Goal: Navigation & Orientation: Find specific page/section

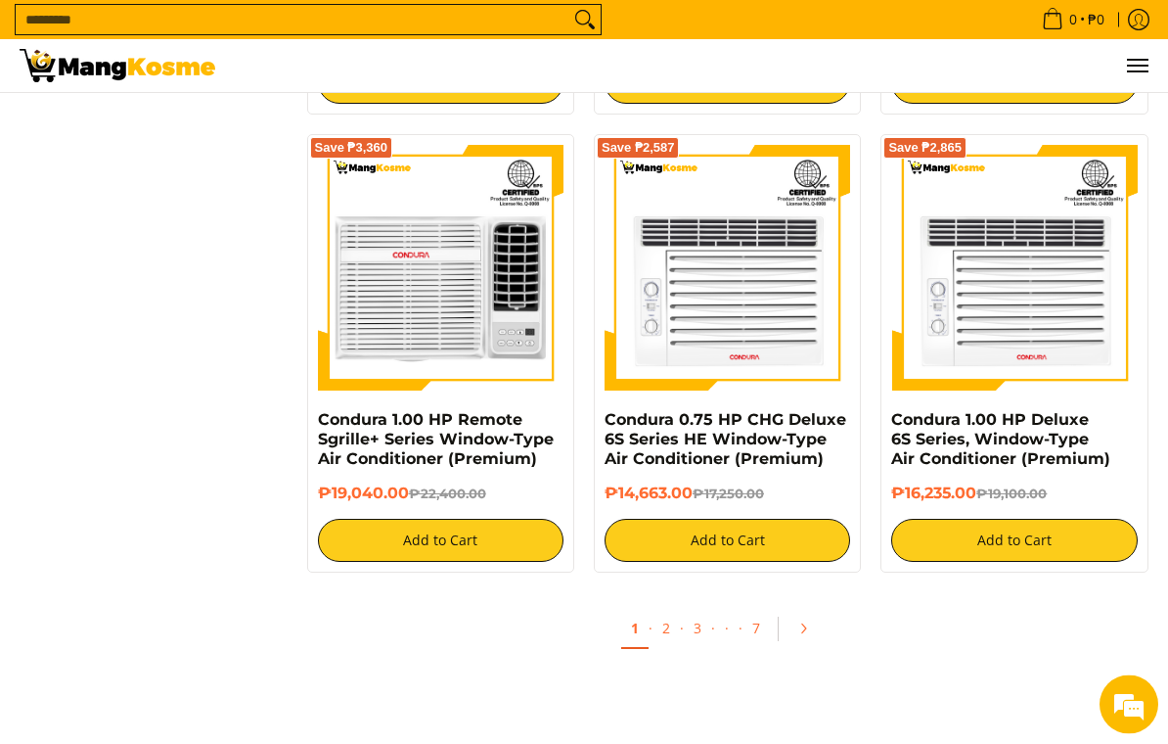
scroll to position [3518, 0]
click at [662, 626] on link "2" at bounding box center [666, 629] width 27 height 40
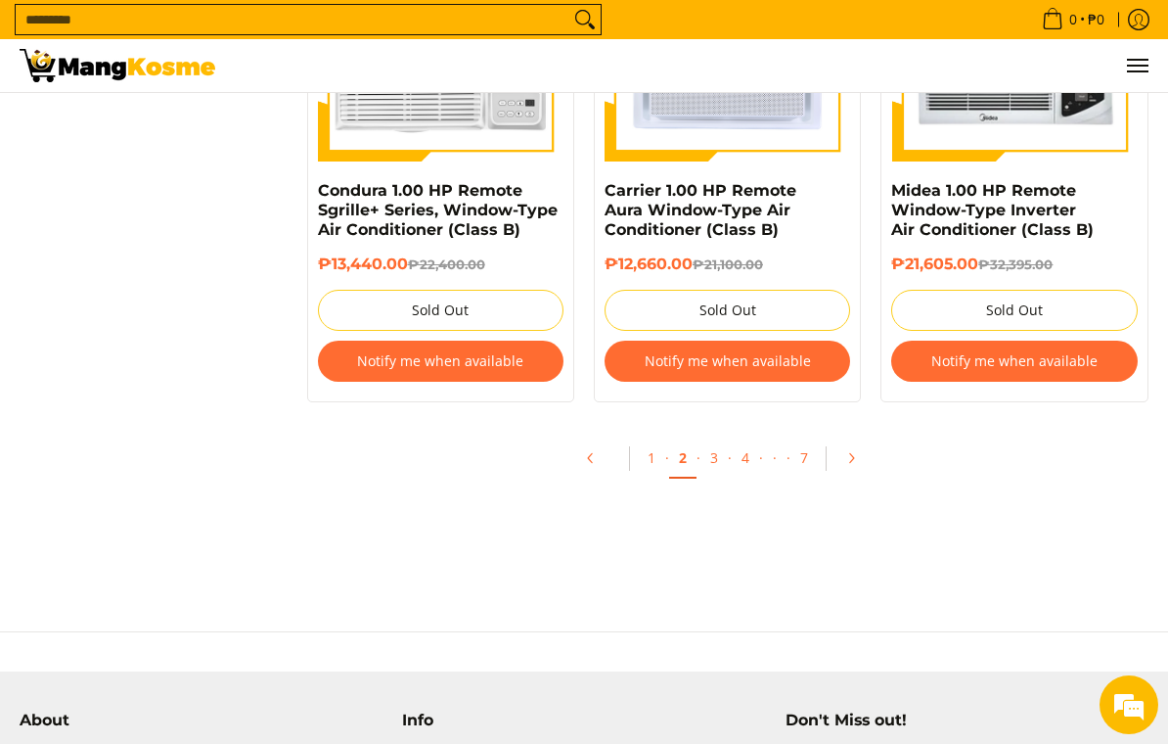
scroll to position [3808, 0]
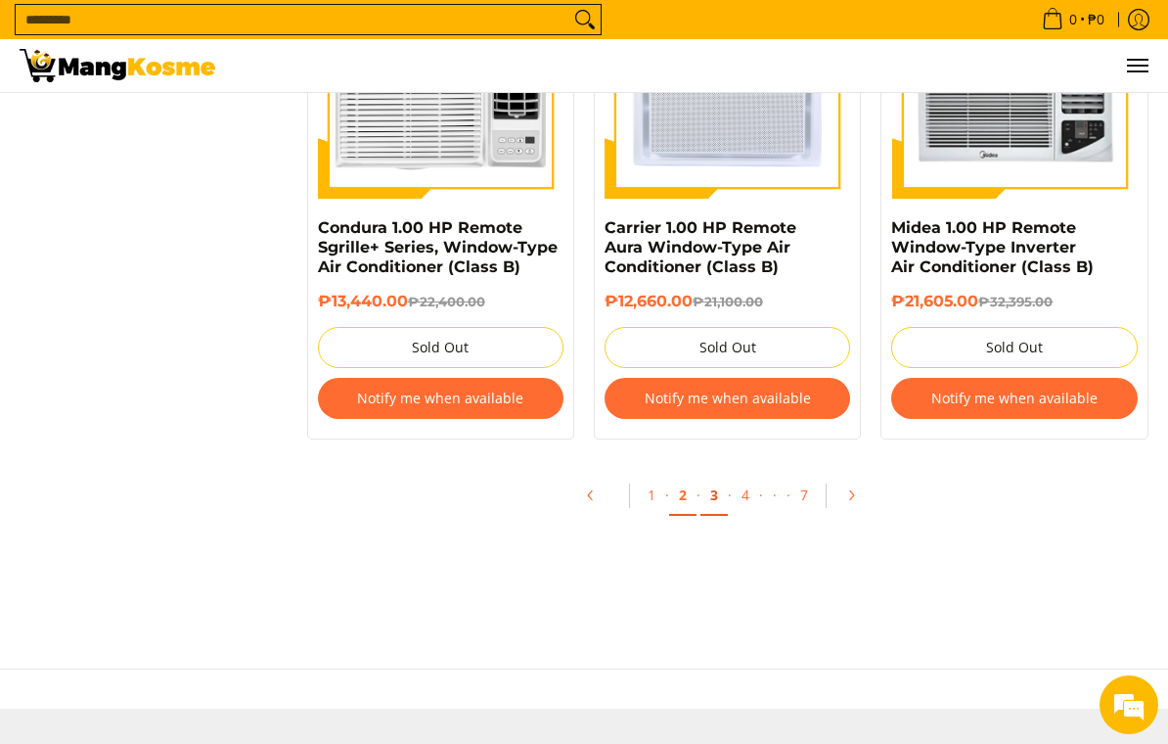
click at [718, 491] on link "3" at bounding box center [713, 495] width 27 height 40
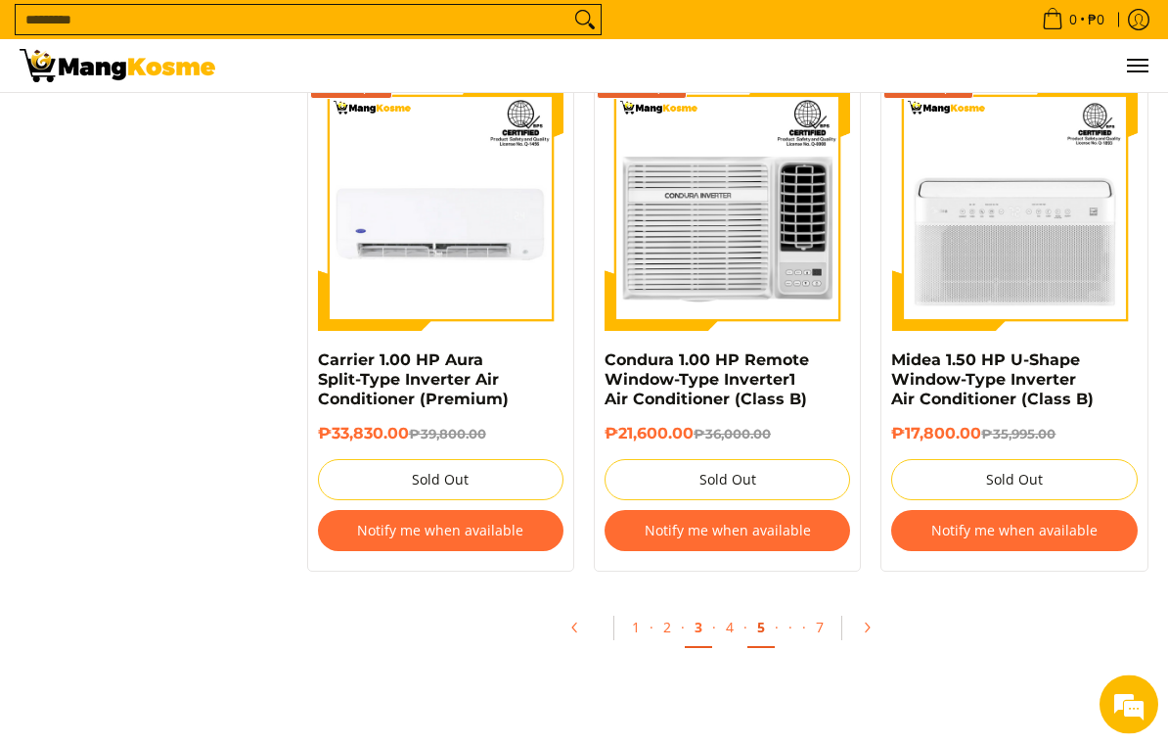
scroll to position [4047, 0]
click at [731, 612] on link "4" at bounding box center [729, 628] width 27 height 40
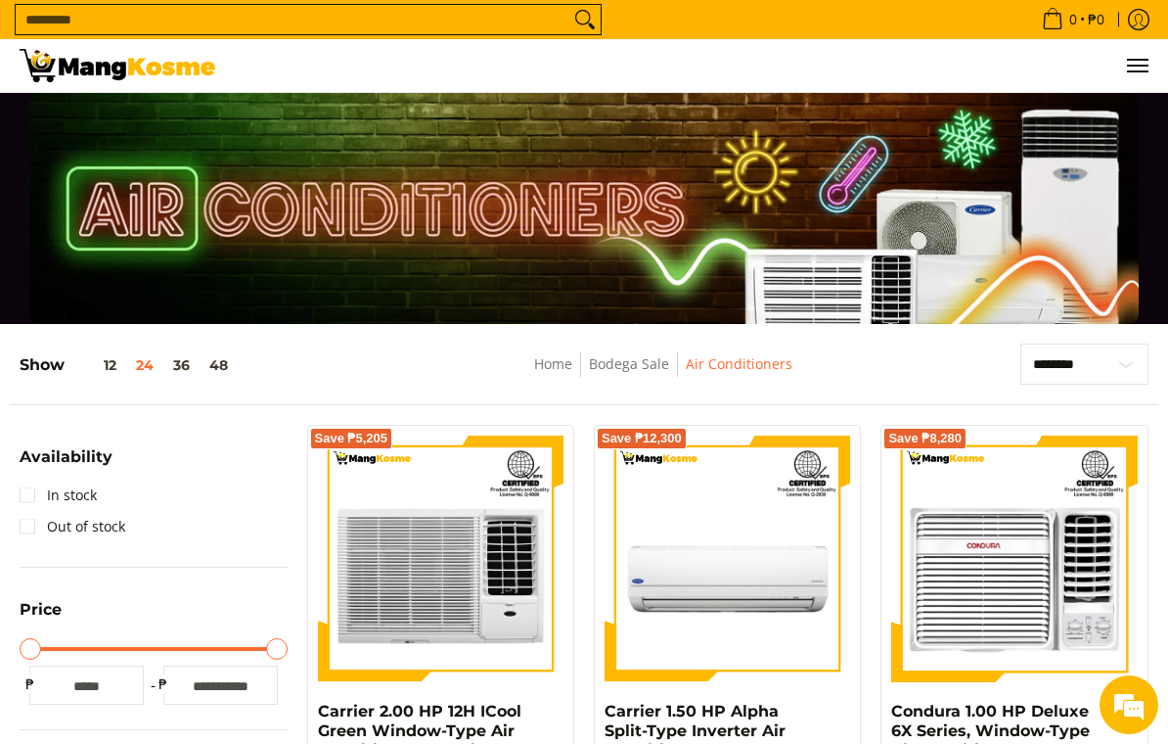
click at [94, 65] on img at bounding box center [118, 65] width 196 height 33
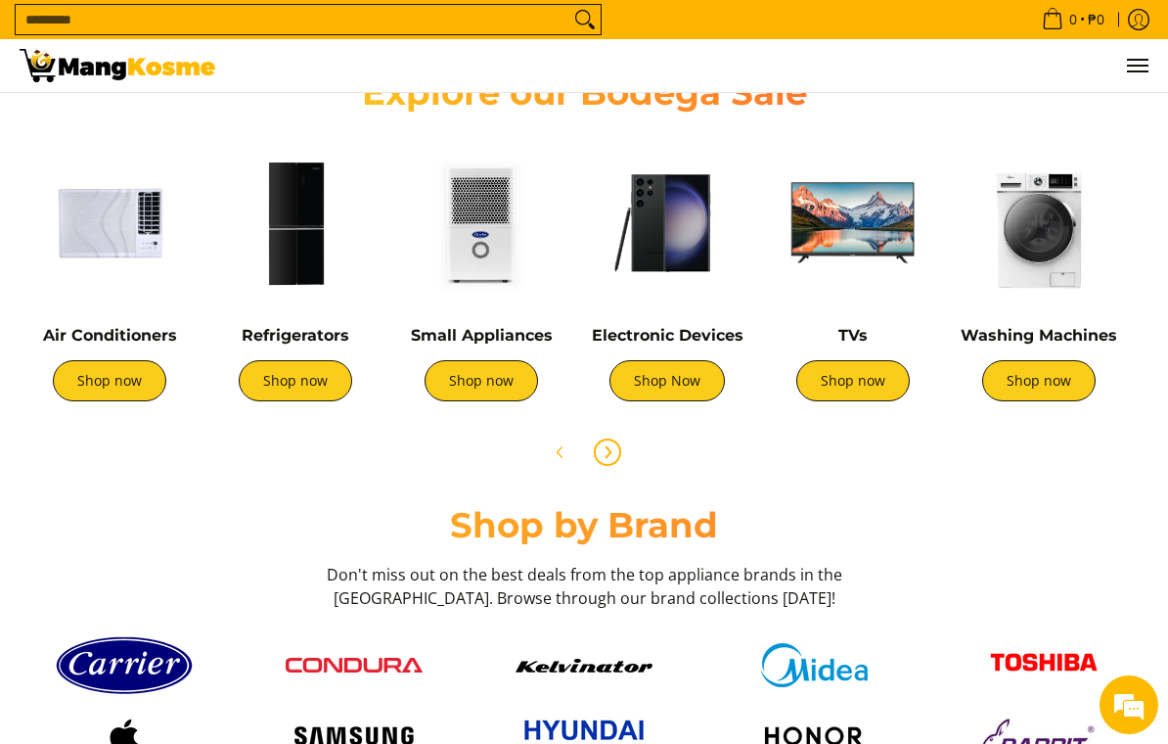
scroll to position [0, 747]
click at [608, 453] on icon "Next" at bounding box center [608, 452] width 16 height 16
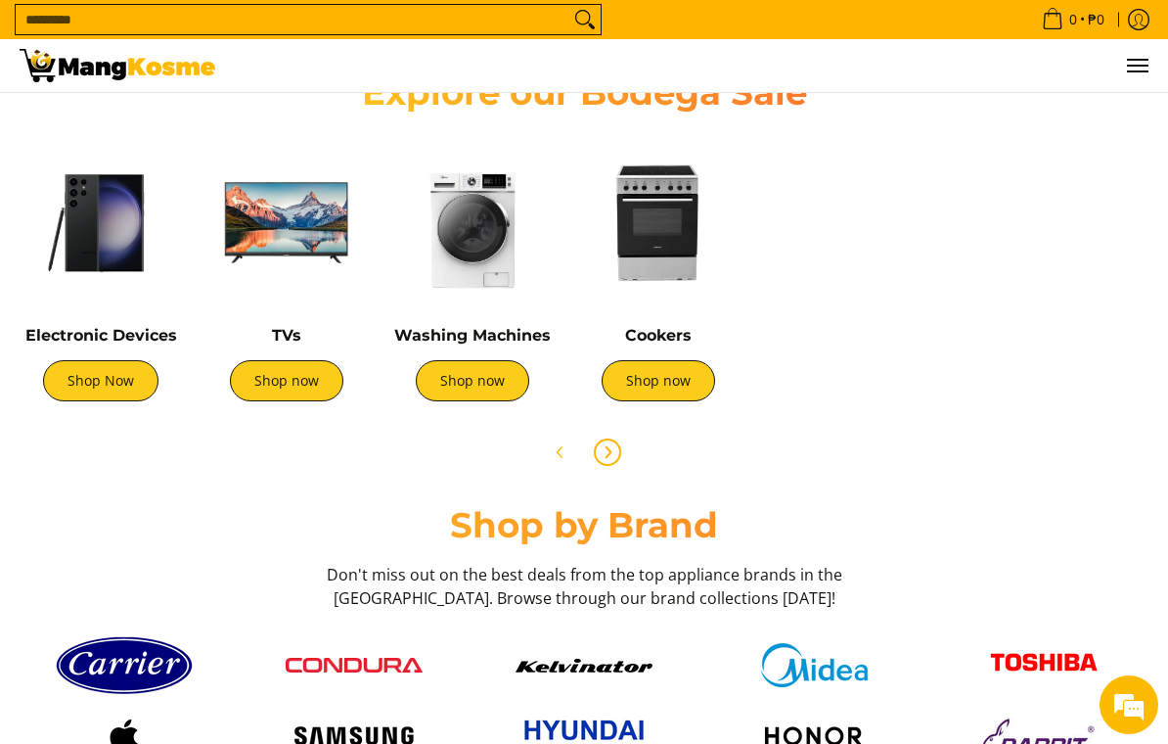
scroll to position [0, 672]
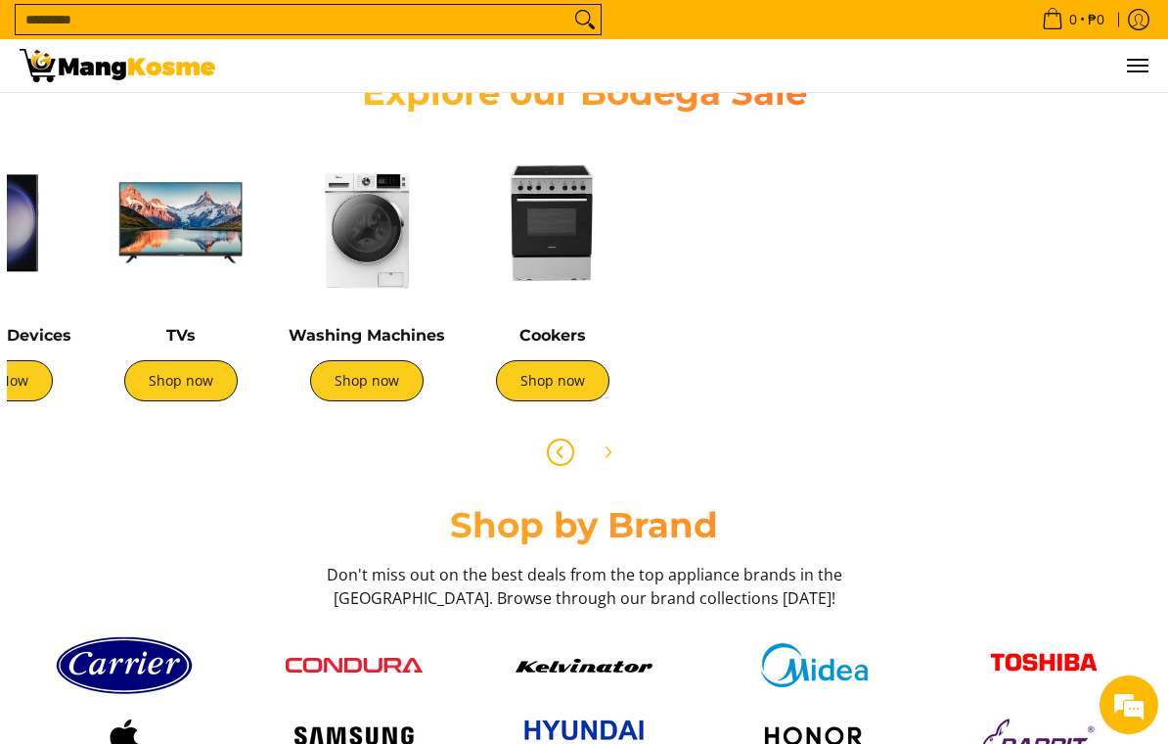
click at [562, 450] on icon "Previous" at bounding box center [560, 452] width 5 height 11
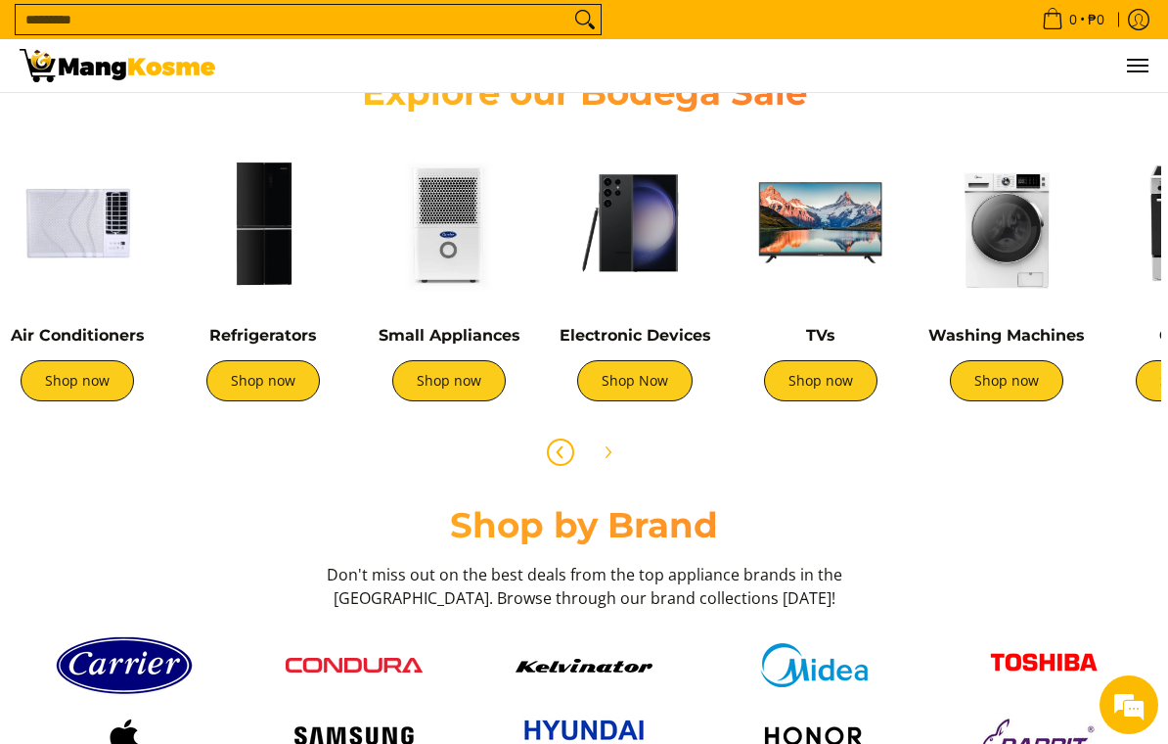
scroll to position [0, 0]
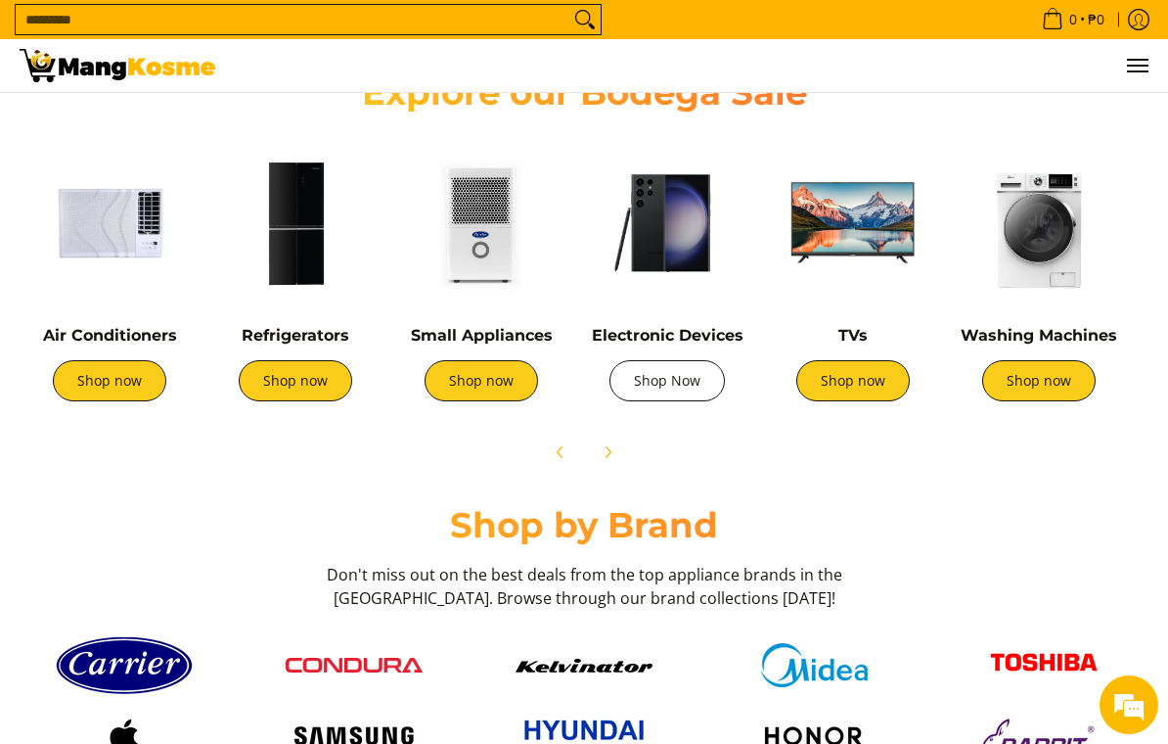
click at [657, 389] on link "Shop Now" at bounding box center [667, 380] width 115 height 41
